Goal: Information Seeking & Learning: Learn about a topic

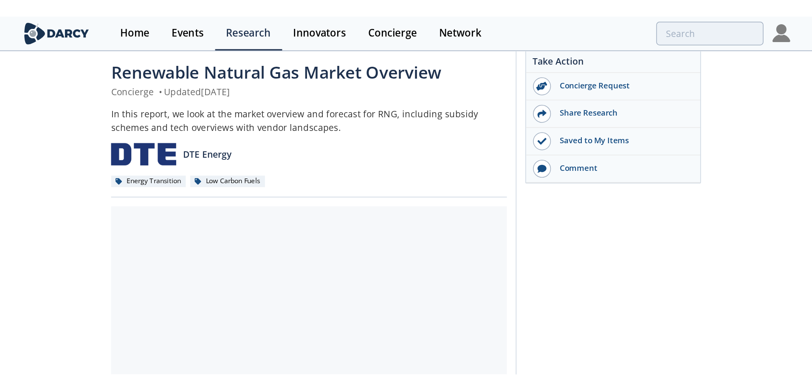
scroll to position [42, 0]
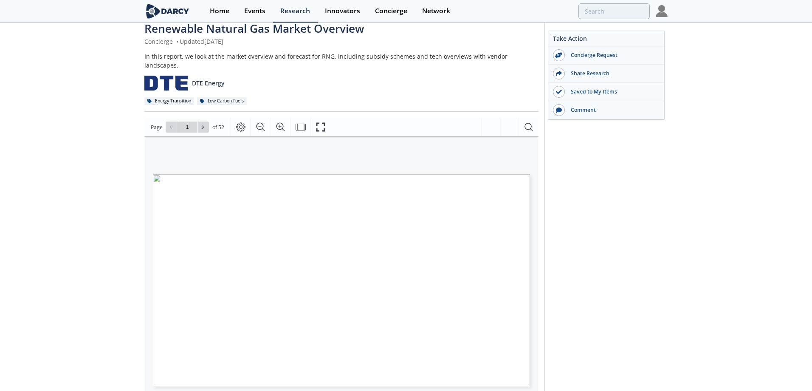
click at [204, 124] on icon at bounding box center [202, 126] width 5 height 5
type input "2"
click at [206, 121] on button at bounding box center [203, 126] width 11 height 11
type input "3"
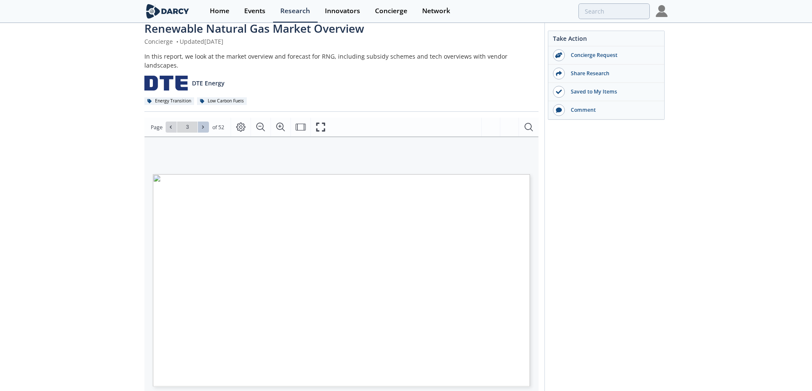
click at [206, 121] on button at bounding box center [203, 126] width 11 height 11
type input "4"
click at [277, 122] on icon "Zoom In" at bounding box center [280, 127] width 10 height 10
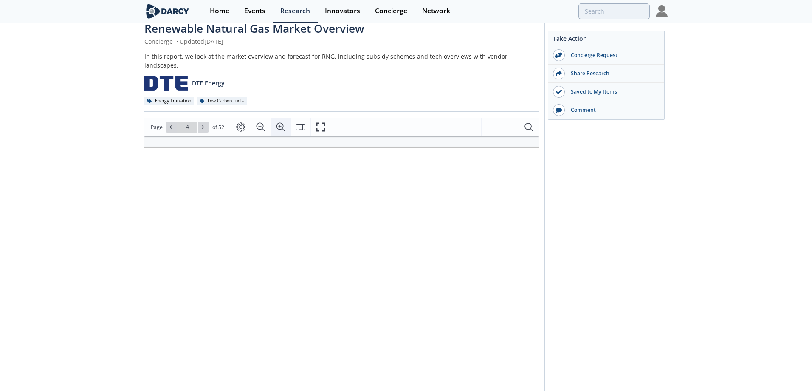
click at [277, 122] on icon "Zoom In" at bounding box center [280, 127] width 10 height 10
click at [260, 122] on icon "Zoom Out" at bounding box center [261, 127] width 10 height 10
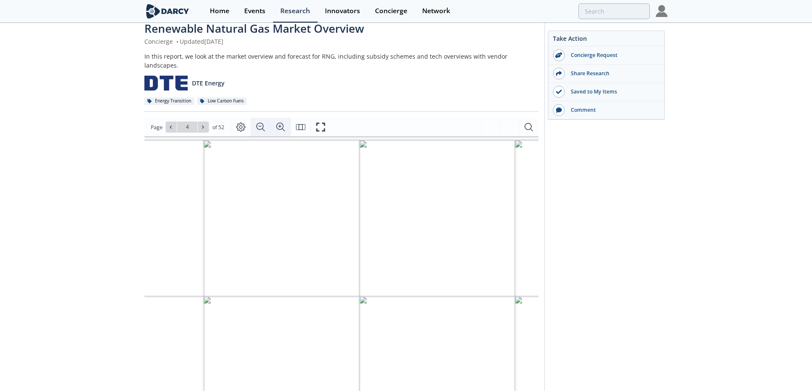
click at [260, 122] on icon "Zoom Out" at bounding box center [261, 127] width 10 height 10
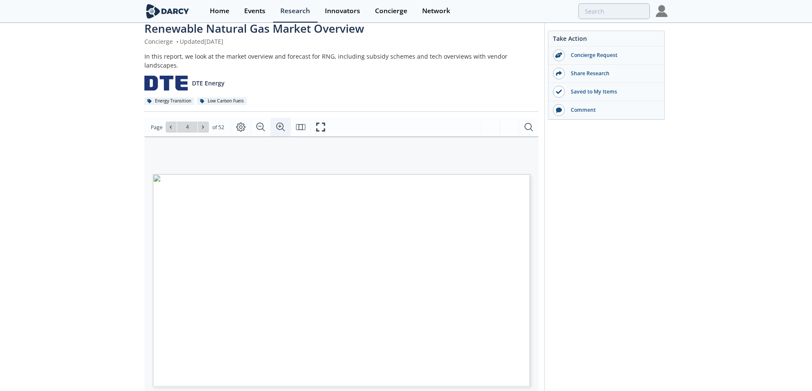
click at [278, 123] on icon "Zoom In" at bounding box center [280, 127] width 8 height 8
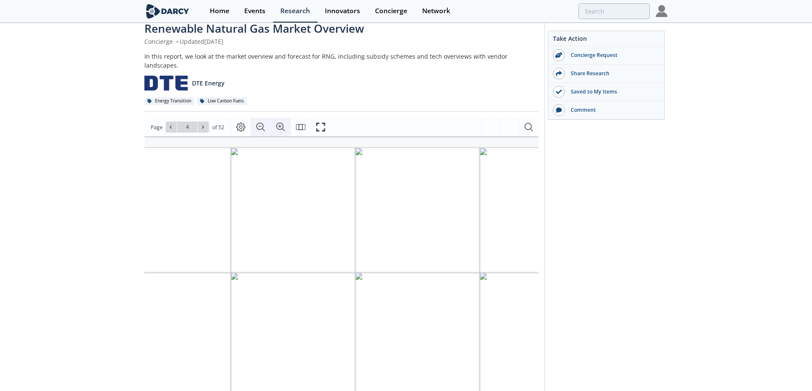
click at [262, 123] on icon "Zoom Out" at bounding box center [260, 127] width 8 height 8
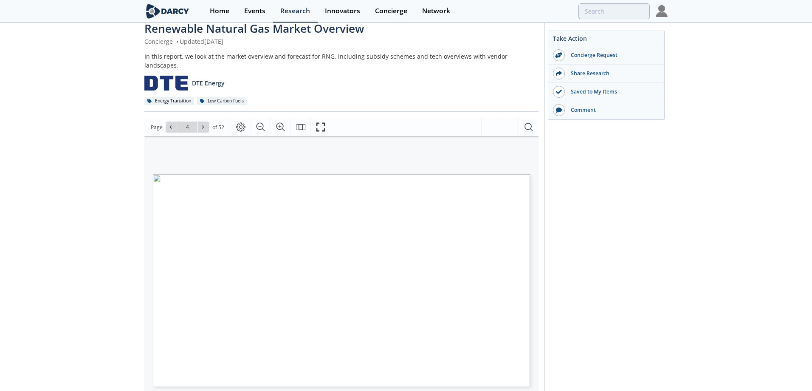
click at [462, 136] on div "GLOBAL BIOMETHANE MARKET 2023 BIOFUEL DEMAND Renewable Fuel Demand by Sector (2…" at bounding box center [336, 246] width 385 height 221
click at [204, 124] on icon at bounding box center [202, 126] width 5 height 5
type input "6"
type input "7"
click at [455, 225] on span "Page 7" at bounding box center [567, 369] width 751 height 361
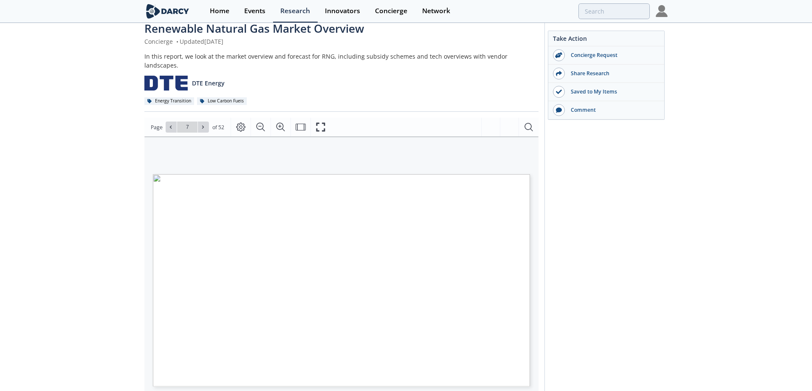
click at [495, 225] on span "Page 7" at bounding box center [567, 369] width 751 height 361
click at [206, 121] on button at bounding box center [203, 126] width 11 height 11
type input "8"
click at [458, 207] on span "Page 8" at bounding box center [658, 385] width 751 height 361
click at [199, 121] on button at bounding box center [203, 126] width 11 height 11
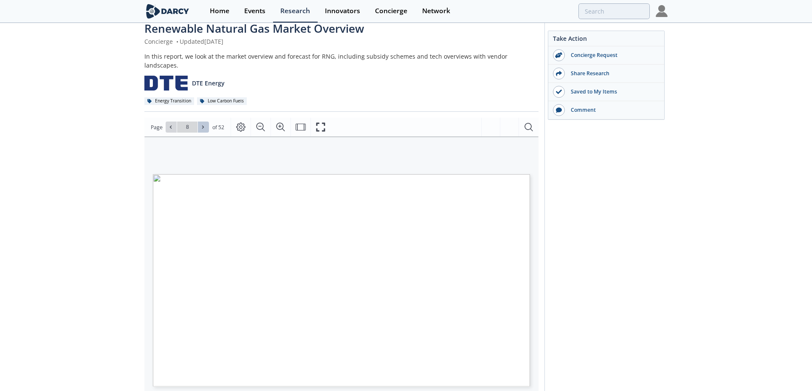
type input "9"
click at [201, 124] on icon at bounding box center [202, 126] width 5 height 5
type input "10"
type input "11"
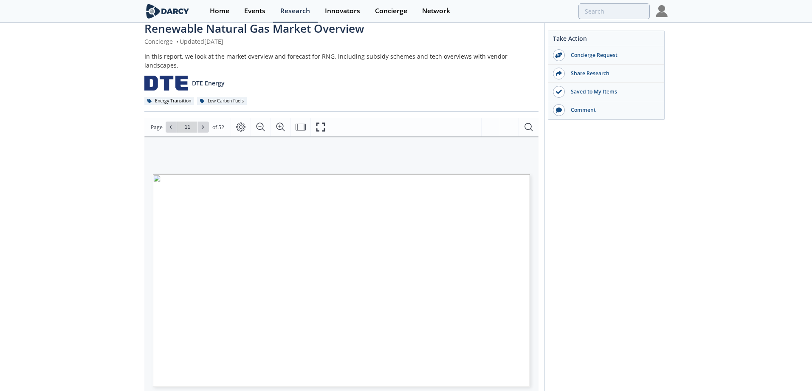
click at [442, 237] on span "residential and commercial natural gas demand, with an average" at bounding box center [430, 262] width 140 height 4
click at [203, 124] on icon at bounding box center [202, 126] width 5 height 5
type input "12"
type input "13"
type input "14"
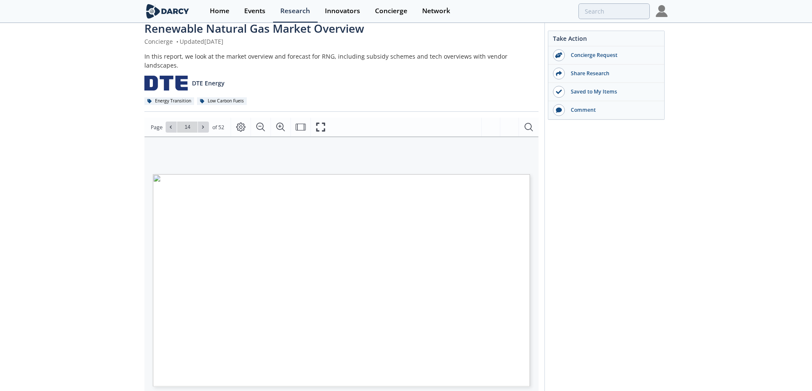
type input "15"
type input "16"
type input "17"
type input "18"
click at [461, 237] on span "$2024 per Metric Ton of CO2e Reduced Metric Tons CO2e Reduced by Home and Fuel …" at bounding box center [435, 288] width 140 height 105
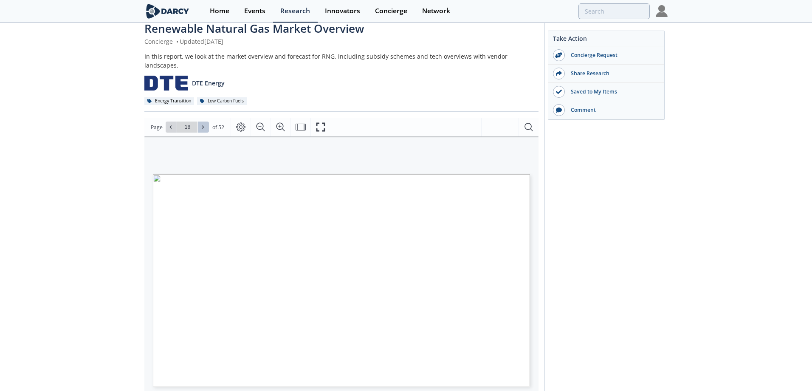
click at [203, 124] on icon at bounding box center [202, 126] width 5 height 5
type input "19"
click at [465, 228] on span "Page 19" at bounding box center [658, 385] width 751 height 361
click at [201, 124] on icon at bounding box center [202, 126] width 5 height 5
type input "20"
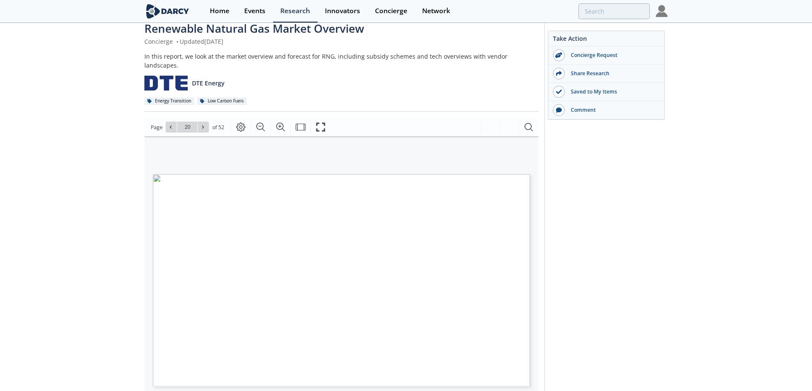
type input "21"
click at [204, 124] on icon at bounding box center [202, 126] width 5 height 5
type input "22"
click at [171, 124] on icon at bounding box center [170, 126] width 5 height 5
click at [204, 124] on icon at bounding box center [202, 126] width 5 height 5
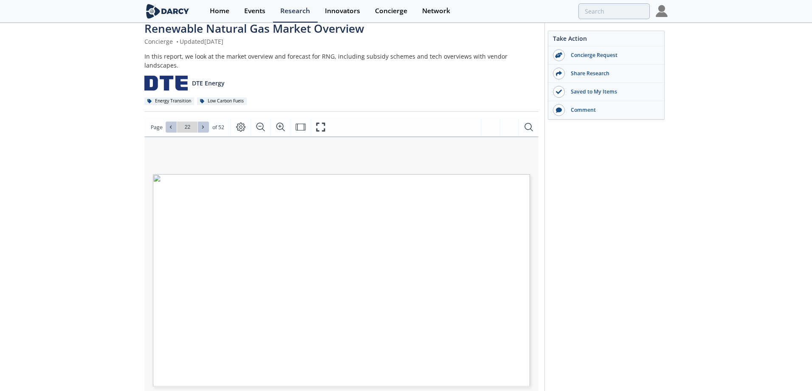
click at [204, 122] on button at bounding box center [203, 126] width 11 height 11
type input "23"
click at [201, 124] on icon at bounding box center [202, 126] width 5 height 5
type input "24"
click at [201, 124] on icon at bounding box center [202, 126] width 5 height 5
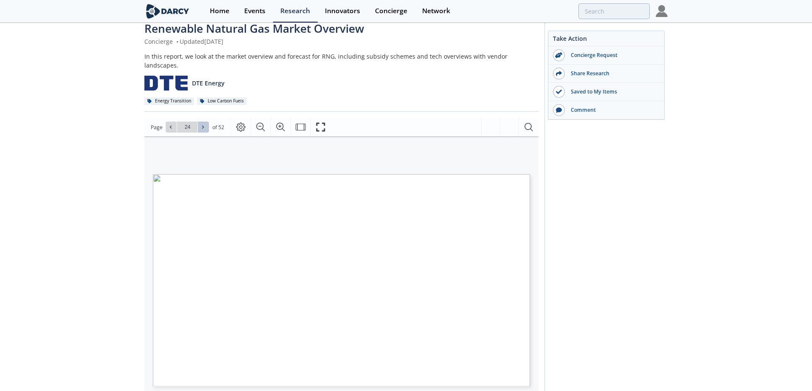
type input "25"
click at [202, 124] on icon at bounding box center [202, 126] width 5 height 5
type input "26"
click at [203, 124] on icon at bounding box center [202, 126] width 5 height 5
type input "27"
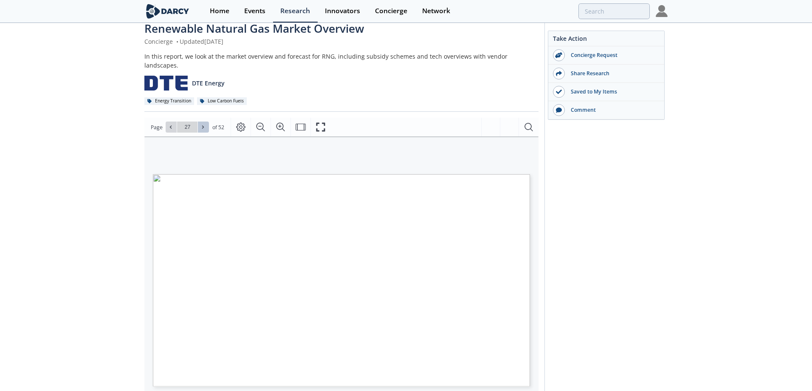
click at [200, 124] on icon at bounding box center [202, 126] width 5 height 5
type input "28"
click at [204, 124] on icon at bounding box center [202, 126] width 5 height 5
type input "29"
click at [203, 124] on icon at bounding box center [202, 126] width 5 height 5
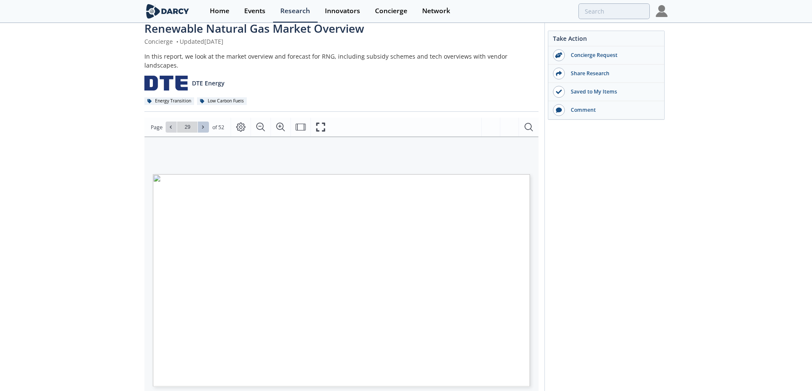
type input "30"
click at [206, 121] on button at bounding box center [203, 126] width 11 height 11
type input "31"
click at [206, 121] on button at bounding box center [203, 126] width 11 height 11
type input "32"
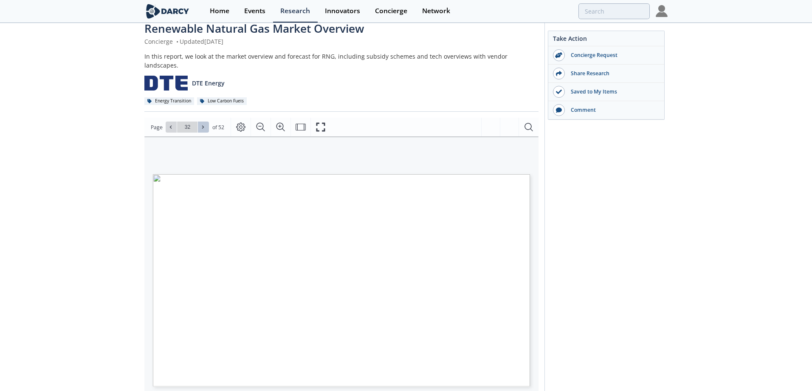
click at [203, 124] on icon at bounding box center [202, 126] width 5 height 5
type input "33"
click at [205, 124] on span at bounding box center [203, 127] width 6 height 6
type input "34"
click at [204, 124] on icon at bounding box center [202, 126] width 5 height 5
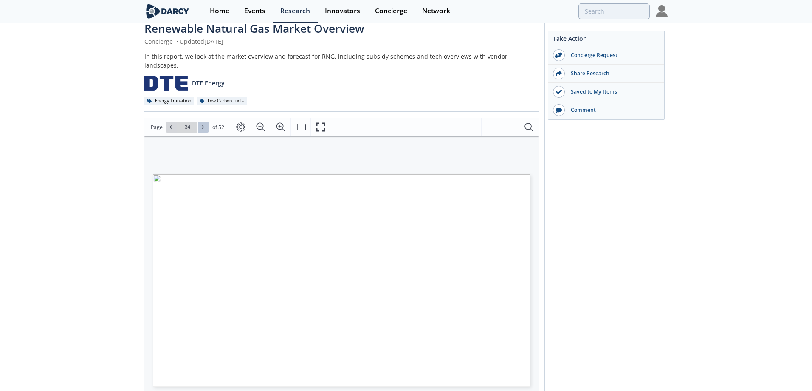
type input "35"
click at [208, 121] on button at bounding box center [203, 126] width 11 height 11
type input "36"
click at [170, 124] on icon at bounding box center [170, 126] width 5 height 5
click at [203, 126] on icon at bounding box center [203, 127] width 2 height 3
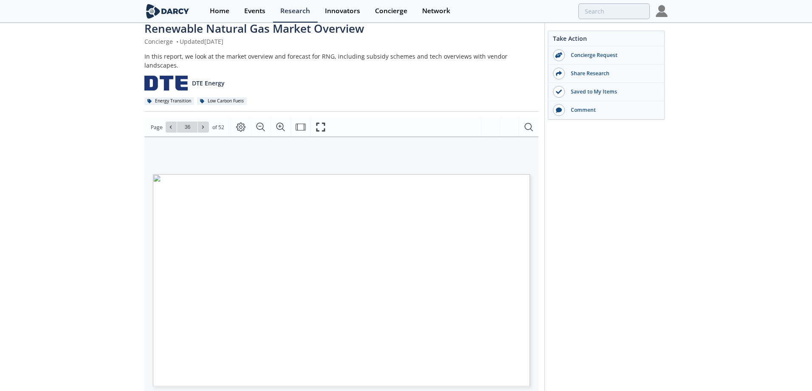
type input "37"
type input "38"
type input "39"
type input "40"
type input "41"
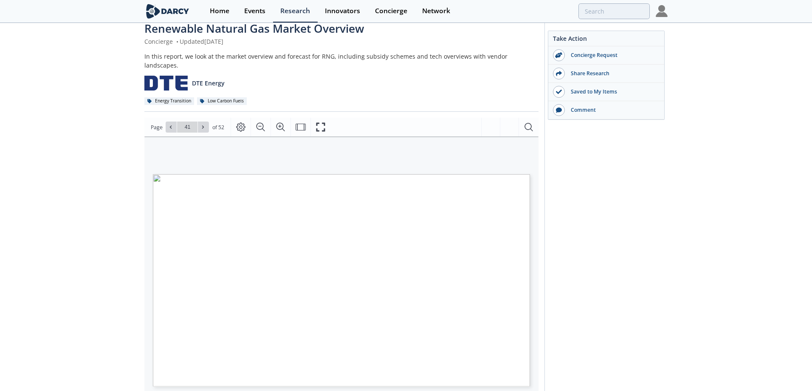
type input "42"
click at [447, 226] on span "Page 42" at bounding box center [567, 361] width 751 height 361
click at [201, 124] on icon at bounding box center [202, 126] width 5 height 5
type input "43"
click at [452, 220] on span "area for enzymatic attack. Most of the advancements in AD technologies are for …" at bounding box center [338, 222] width 345 height 4
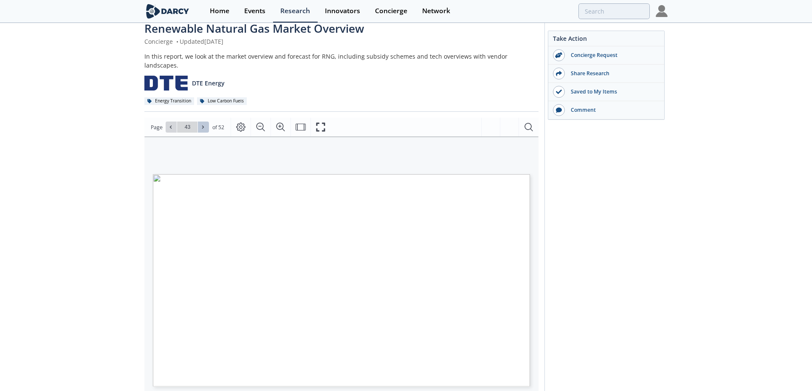
click at [204, 124] on icon at bounding box center [202, 126] width 5 height 5
type input "44"
click at [441, 220] on span "Global Biomethane Market Size and Potential" at bounding box center [385, 223] width 161 height 6
click at [203, 124] on icon at bounding box center [202, 126] width 5 height 5
type input "45"
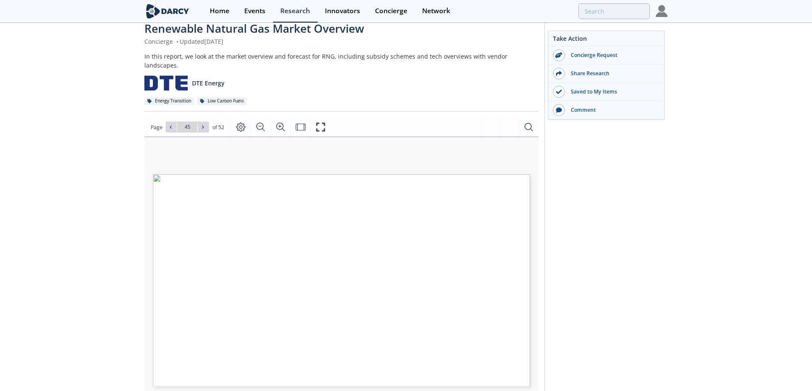
type input "46"
click at [203, 124] on icon at bounding box center [202, 126] width 5 height 5
type input "47"
click at [204, 124] on icon at bounding box center [202, 126] width 5 height 5
click at [169, 124] on icon at bounding box center [170, 126] width 5 height 5
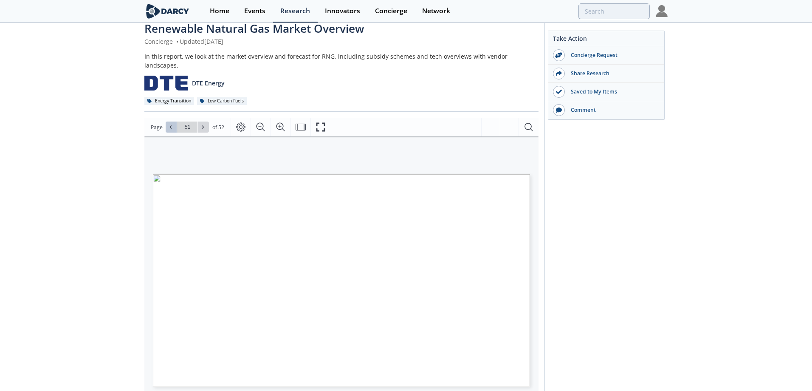
click at [169, 124] on icon at bounding box center [170, 126] width 5 height 5
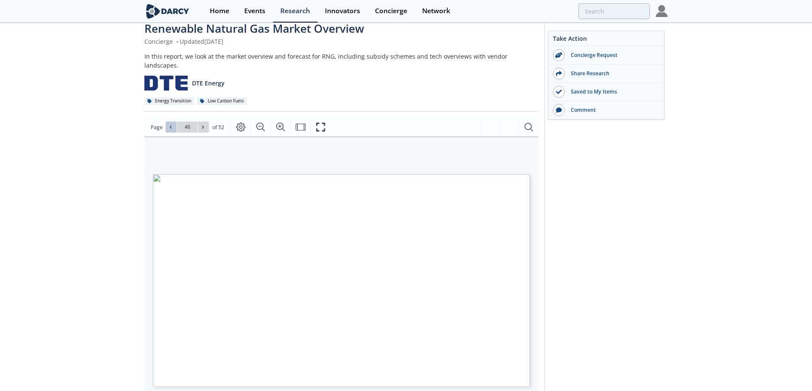
click at [169, 124] on icon at bounding box center [170, 126] width 5 height 5
click at [203, 124] on icon at bounding box center [202, 126] width 5 height 5
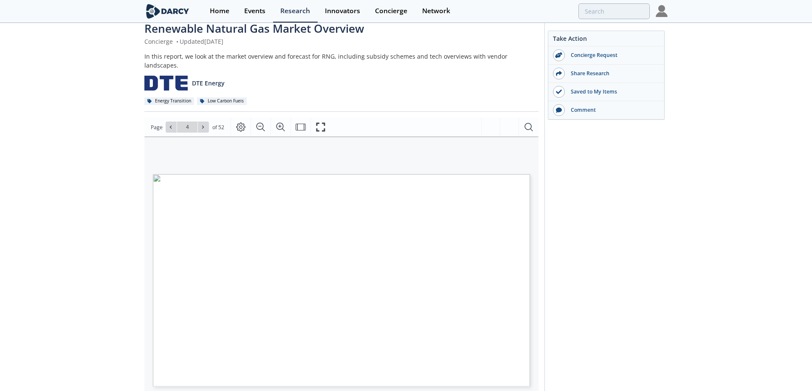
click at [208, 237] on span "IEA Renewables 2023" at bounding box center [209, 372] width 33 height 3
click at [381, 237] on span "IEA Renewables 2023" at bounding box center [385, 372] width 34 height 3
click at [202, 126] on icon at bounding box center [203, 127] width 2 height 3
click at [200, 237] on span "IEA Renewables 2023" at bounding box center [198, 374] width 34 height 3
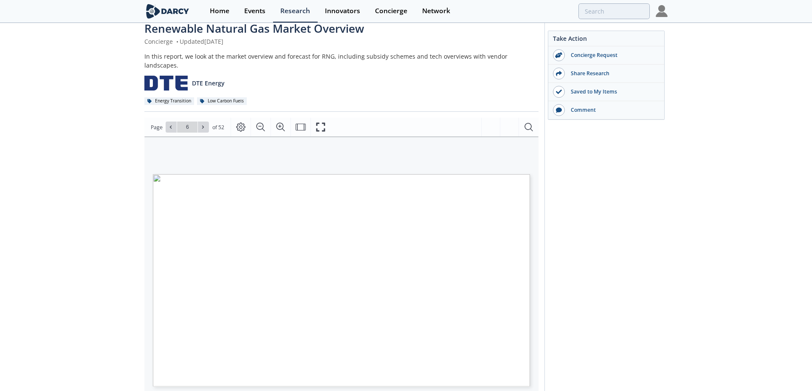
click at [199, 237] on span "IEA Renewables 2023" at bounding box center [198, 375] width 34 height 3
click at [226, 237] on span "IEA Renewables 2024" at bounding box center [228, 376] width 34 height 3
click at [195, 237] on div "TOTAL BIOMETHANE MARKET SIZE AND POTENTIAL OUT TO 2030 Global Use of Biogases b…" at bounding box center [345, 284] width 385 height 221
click at [238, 237] on span "RNG Coalition" at bounding box center [240, 378] width 22 height 3
click at [182, 237] on span "BCG" at bounding box center [182, 378] width 6 height 3
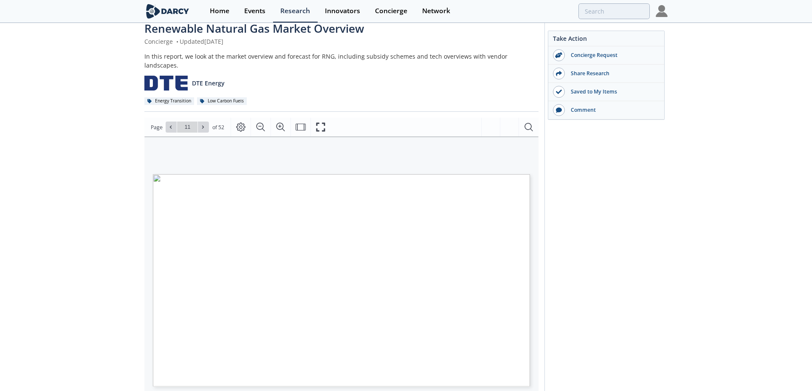
click at [249, 237] on span "Targray" at bounding box center [250, 378] width 13 height 3
click at [239, 237] on span "AGA" at bounding box center [240, 378] width 8 height 3
click at [190, 237] on span "ING" at bounding box center [189, 378] width 6 height 3
click at [180, 237] on span "CSIS" at bounding box center [181, 378] width 8 height 3
click at [186, 237] on span "ING" at bounding box center [189, 378] width 6 height 3
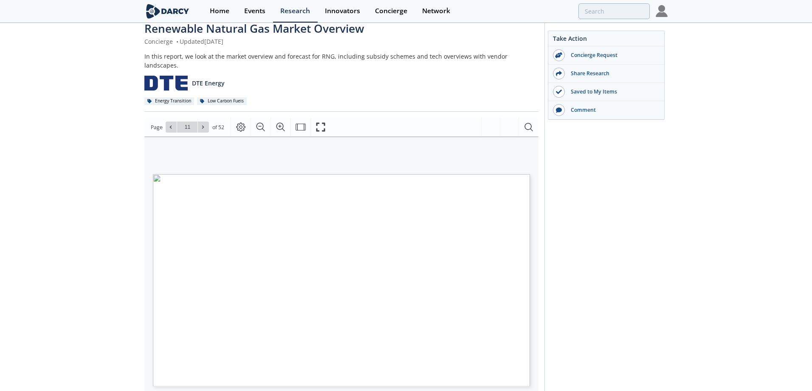
click at [188, 237] on span "ING" at bounding box center [189, 378] width 6 height 3
click at [210, 237] on span "American Gas Association" at bounding box center [214, 378] width 42 height 3
click at [238, 237] on span "AGA" at bounding box center [240, 378] width 8 height 3
click at [250, 237] on span "Targray" at bounding box center [250, 378] width 13 height 3
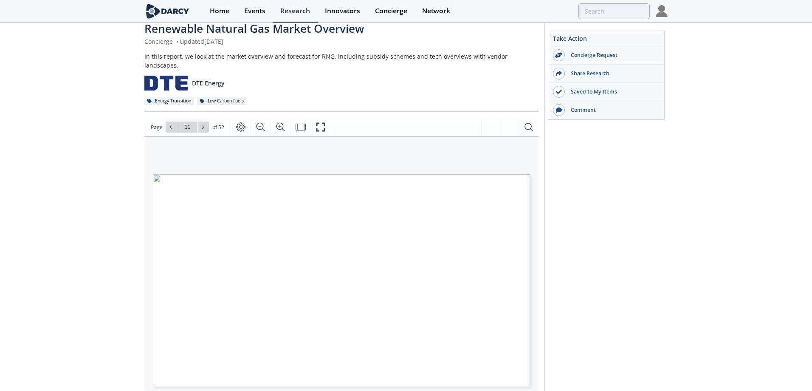
click at [269, 237] on span "Renewable Thermal Collective" at bounding box center [282, 378] width 49 height 3
type input "9"
click at [201, 237] on span "Argonne National Laboratory" at bounding box center [200, 378] width 39 height 3
click at [277, 122] on icon "Zoom In" at bounding box center [280, 127] width 10 height 10
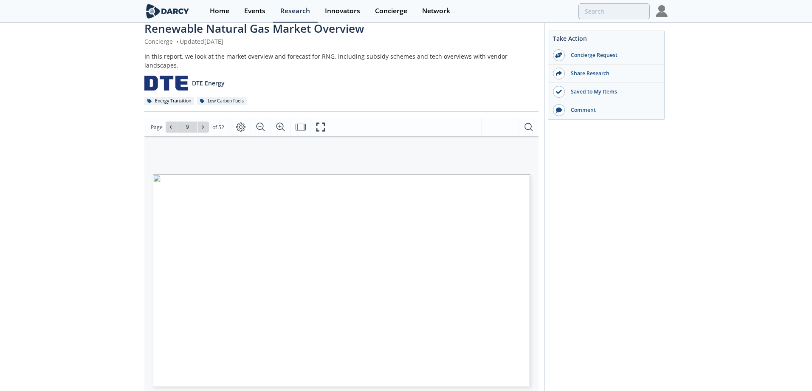
click at [242, 237] on span "RNG Coalition" at bounding box center [240, 378] width 22 height 3
click at [185, 237] on span "IEA Buildings" at bounding box center [189, 377] width 21 height 3
click at [219, 237] on span "Architecture2030" at bounding box center [215, 377] width 28 height 3
click at [326, 237] on span "Architecture 2030" at bounding box center [321, 375] width 29 height 3
click at [342, 237] on span "Forbes" at bounding box center [342, 375] width 11 height 3
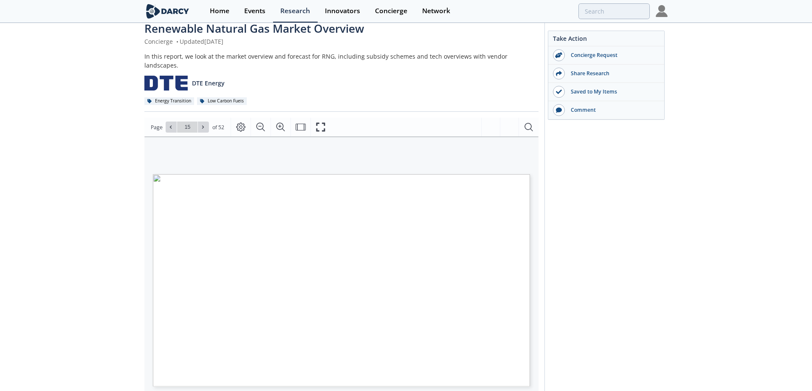
click at [191, 237] on span "System Change Lab" at bounding box center [202, 377] width 32 height 3
click at [203, 237] on span "System Change Lab" at bounding box center [202, 377] width 32 height 3
type input "16"
click at [186, 237] on span "Maps" at bounding box center [185, 378] width 8 height 3
click at [224, 237] on span "American Gas Association" at bounding box center [220, 378] width 41 height 3
